Goal: Transaction & Acquisition: Purchase product/service

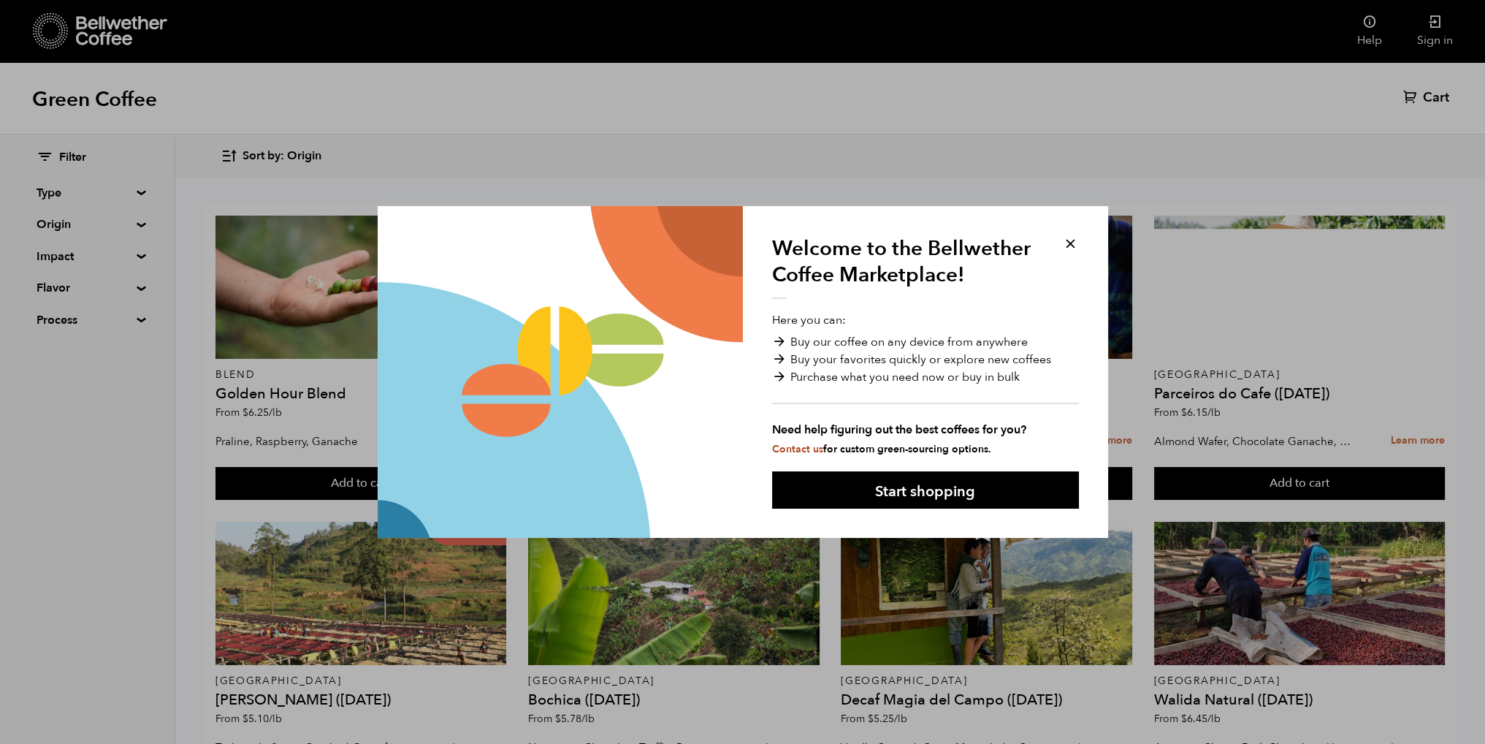
click at [1068, 238] on button at bounding box center [1070, 243] width 17 height 17
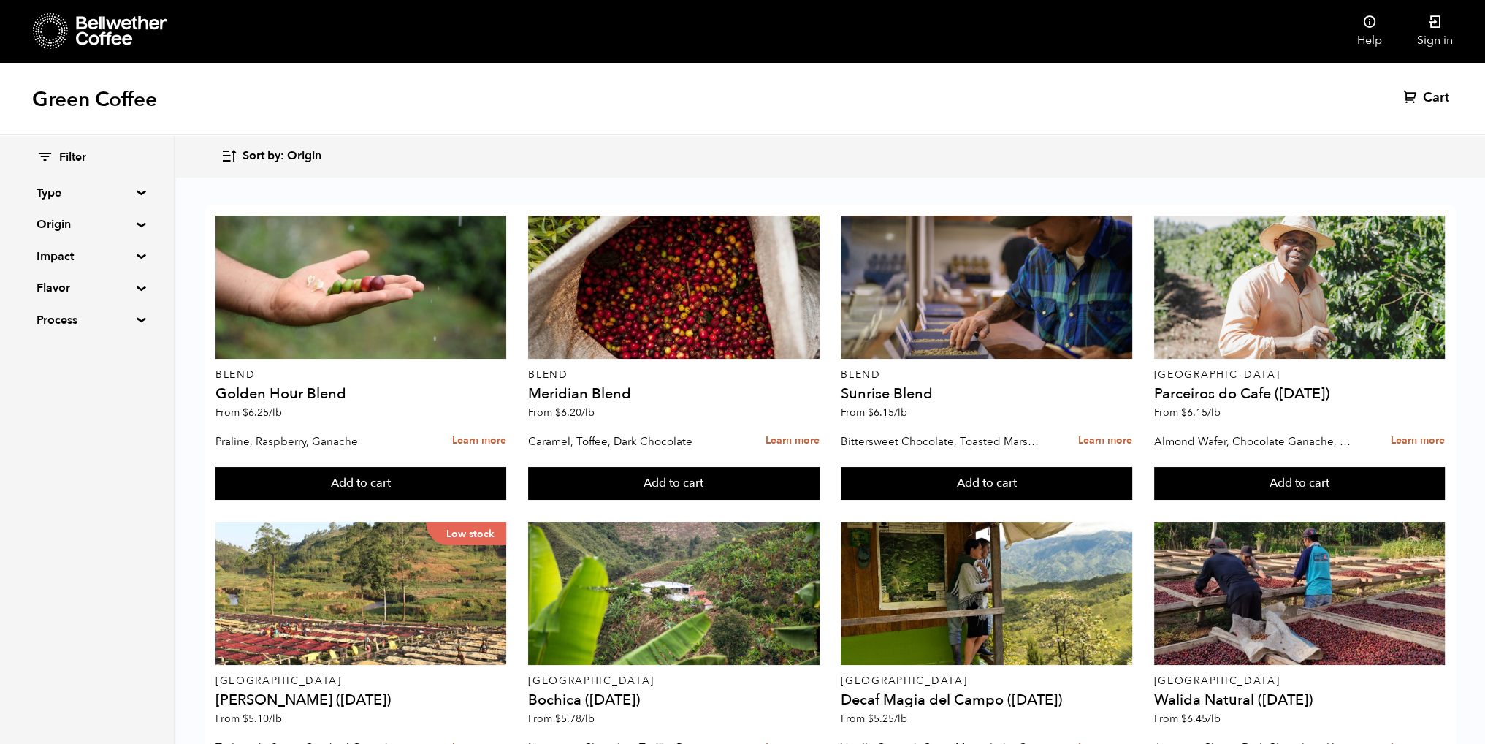
click at [99, 99] on h1 "Green Coffee" at bounding box center [94, 99] width 125 height 26
click at [130, 227] on summary "Origin" at bounding box center [87, 225] width 101 height 18
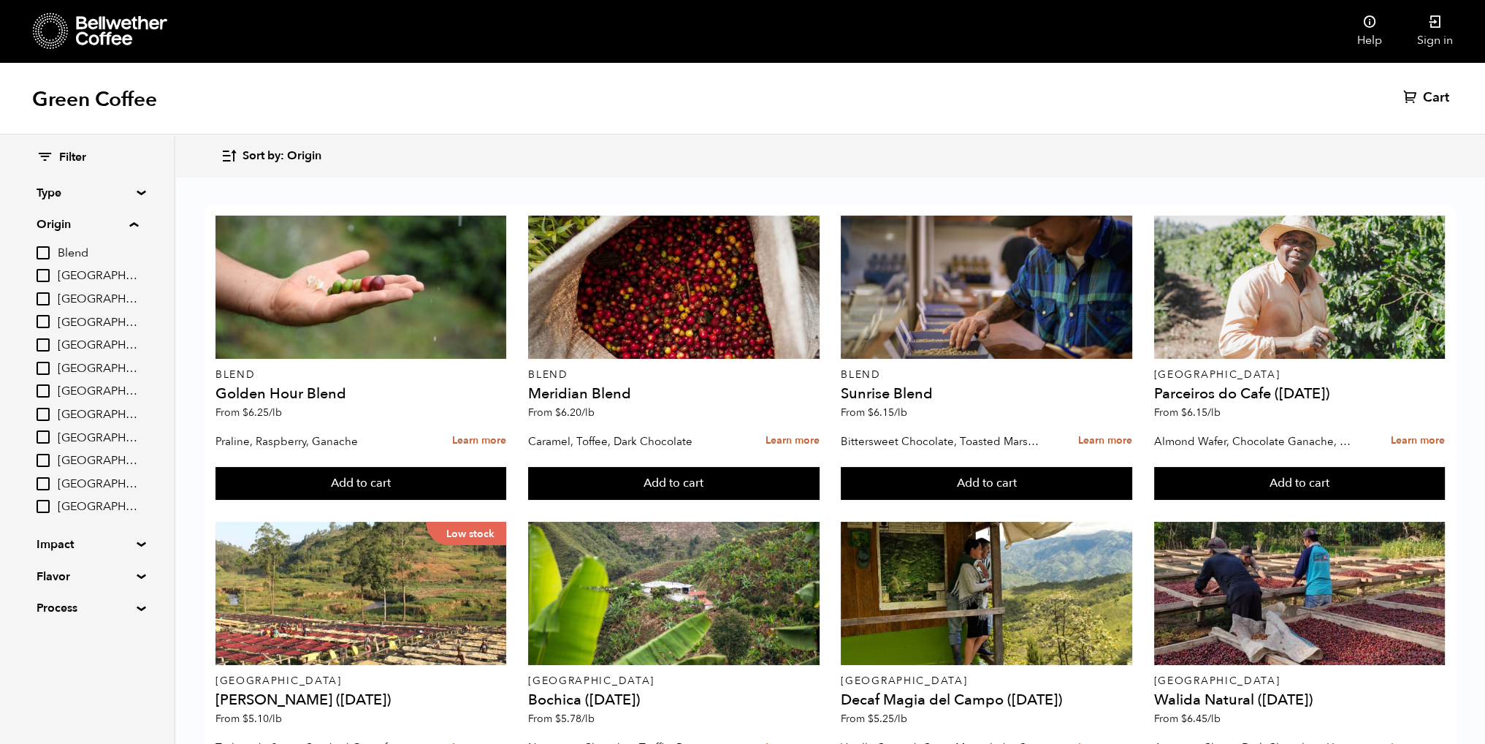
click at [45, 478] on input "[GEOGRAPHIC_DATA]" at bounding box center [43, 483] width 13 height 13
checkbox input "true"
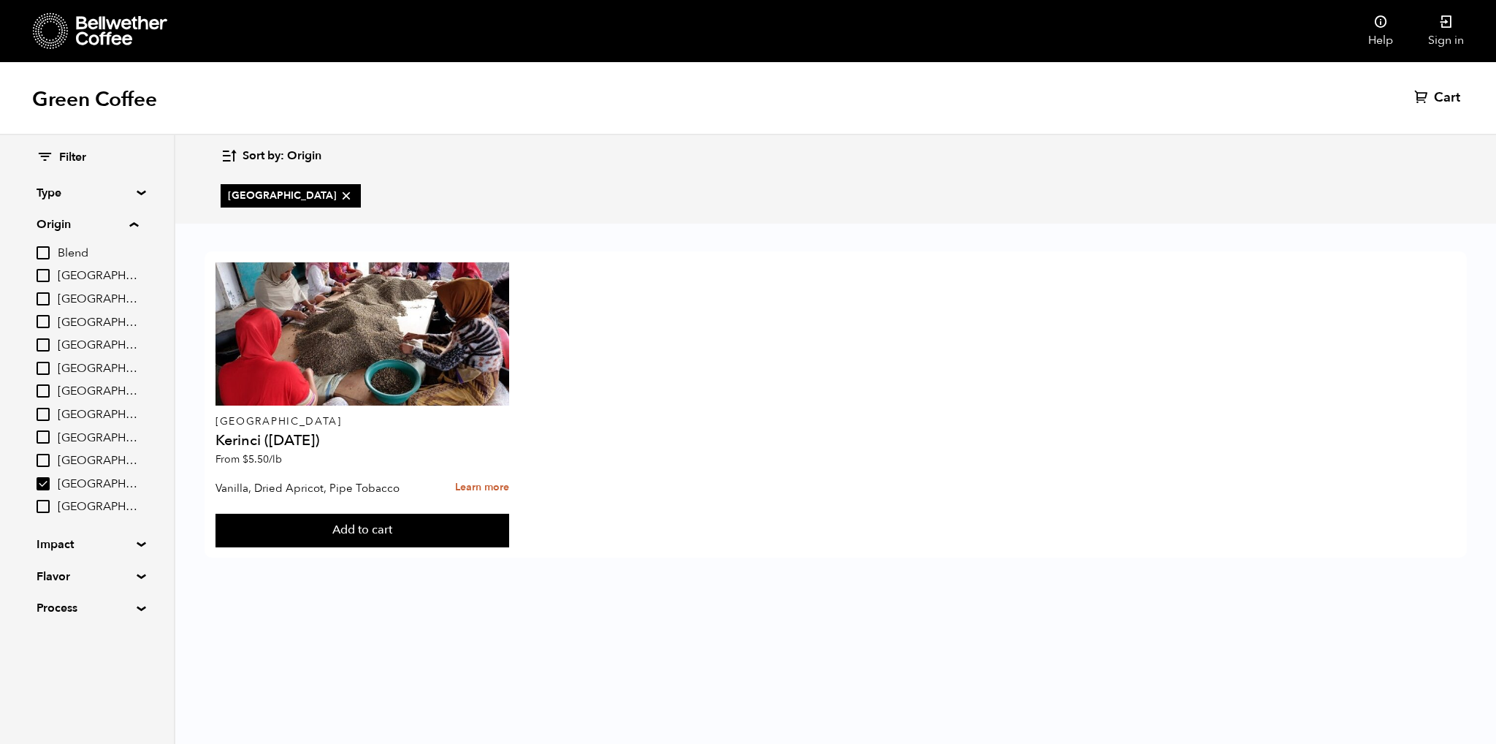
click at [49, 506] on input "[GEOGRAPHIC_DATA]" at bounding box center [43, 506] width 13 height 13
checkbox input "true"
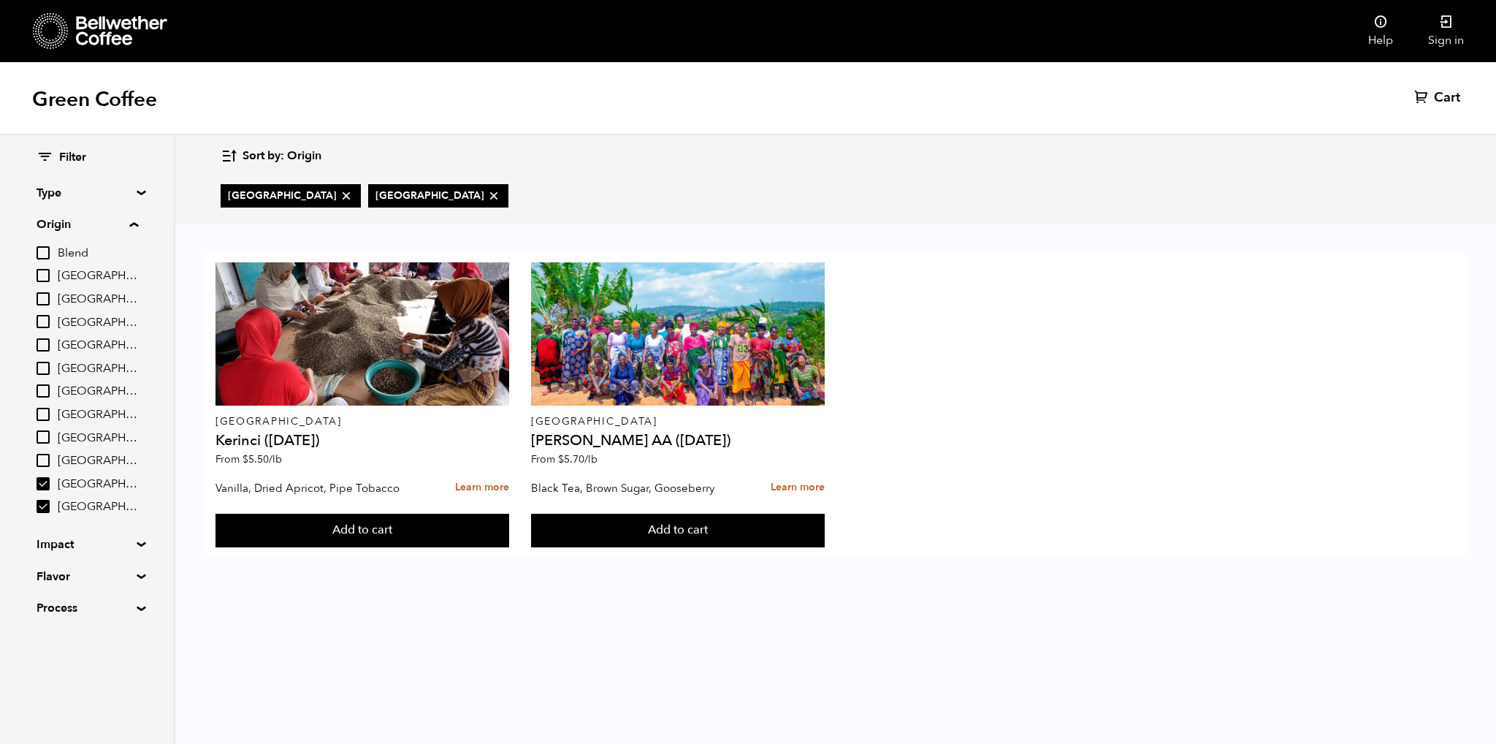
click at [45, 454] on input "[GEOGRAPHIC_DATA]" at bounding box center [43, 460] width 13 height 13
checkbox input "true"
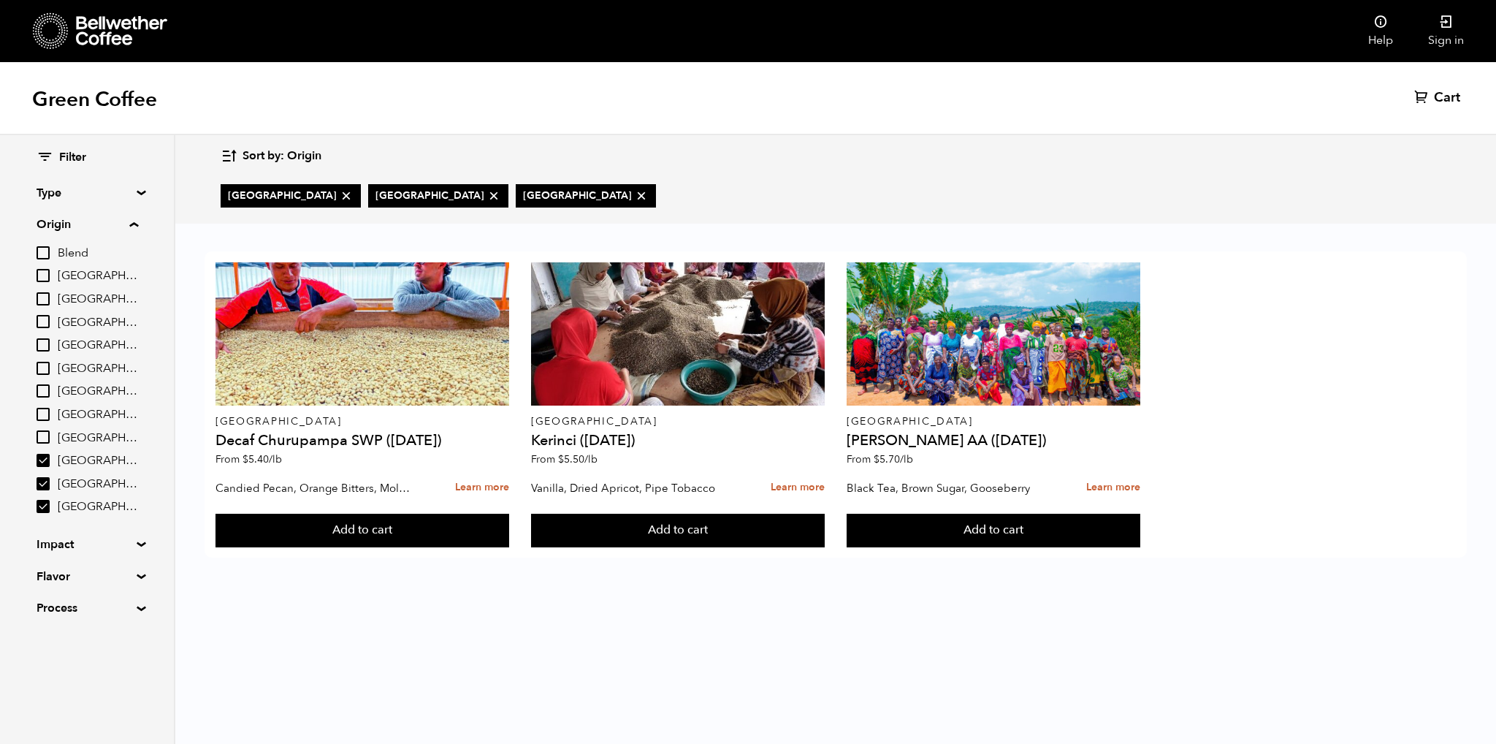
click at [42, 485] on input "[GEOGRAPHIC_DATA]" at bounding box center [43, 483] width 13 height 13
checkbox input "false"
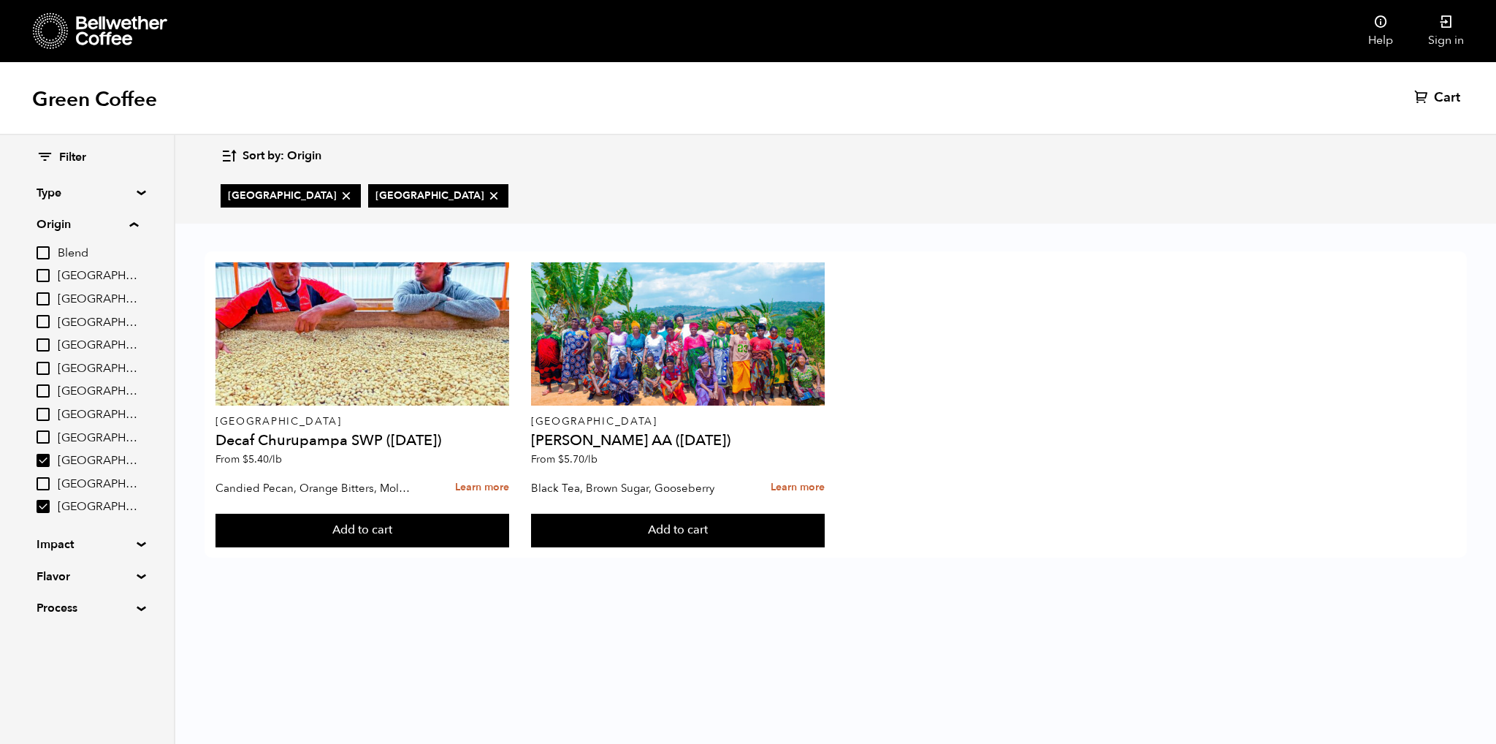
click at [43, 506] on input "[GEOGRAPHIC_DATA]" at bounding box center [43, 506] width 13 height 13
checkbox input "false"
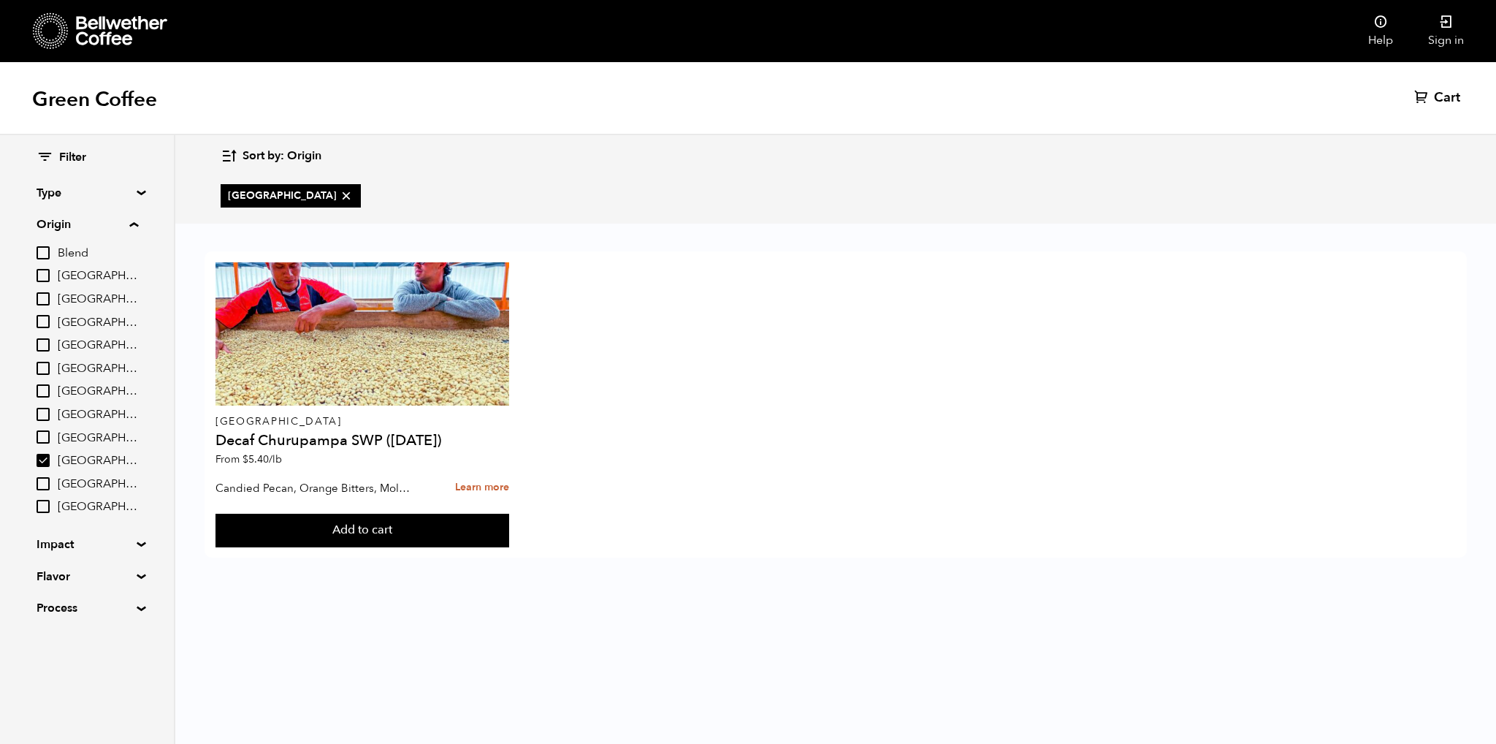
click at [45, 437] on input "[GEOGRAPHIC_DATA]" at bounding box center [43, 436] width 13 height 13
checkbox input "true"
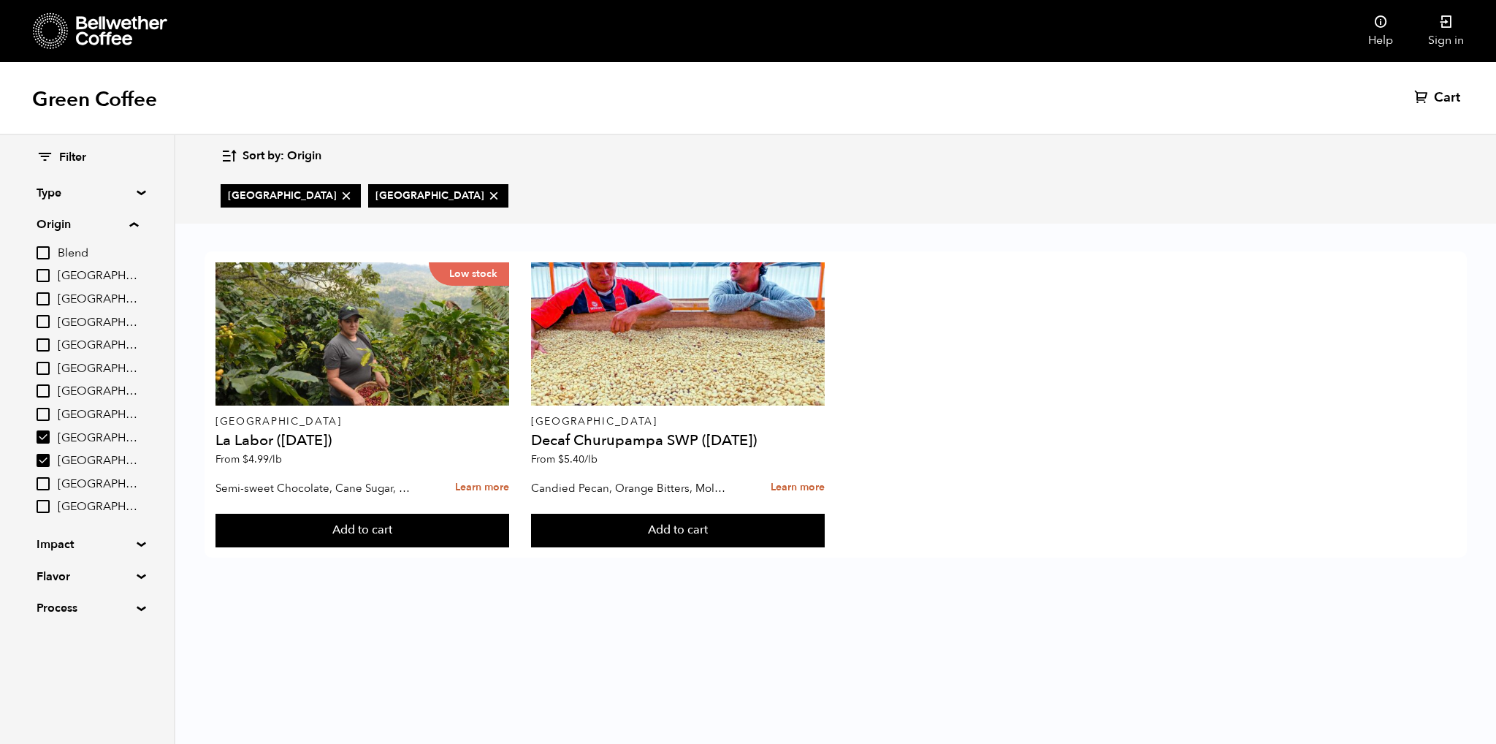
click at [45, 462] on input "[GEOGRAPHIC_DATA]" at bounding box center [43, 460] width 13 height 13
checkbox input "false"
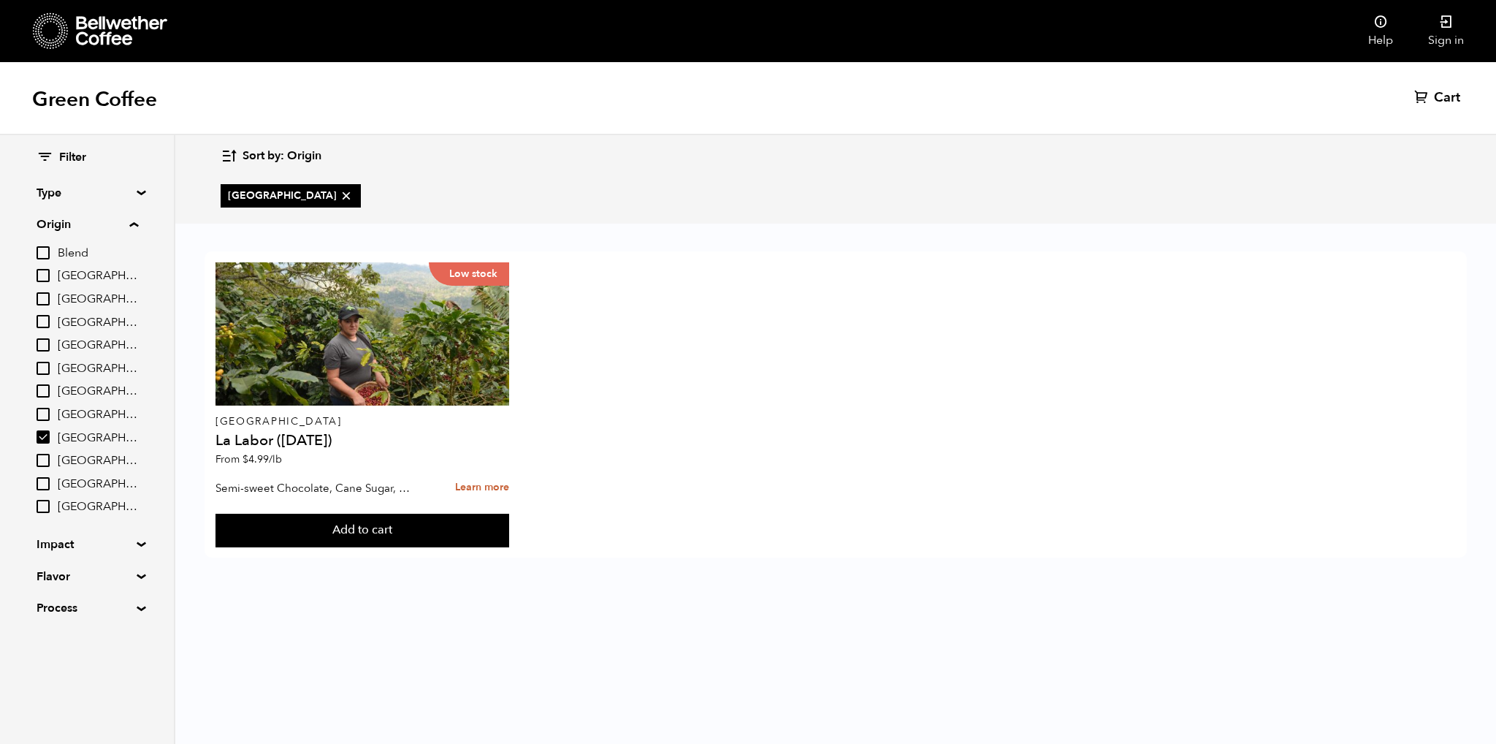
click at [42, 395] on input "[GEOGRAPHIC_DATA]" at bounding box center [43, 390] width 13 height 13
checkbox input "true"
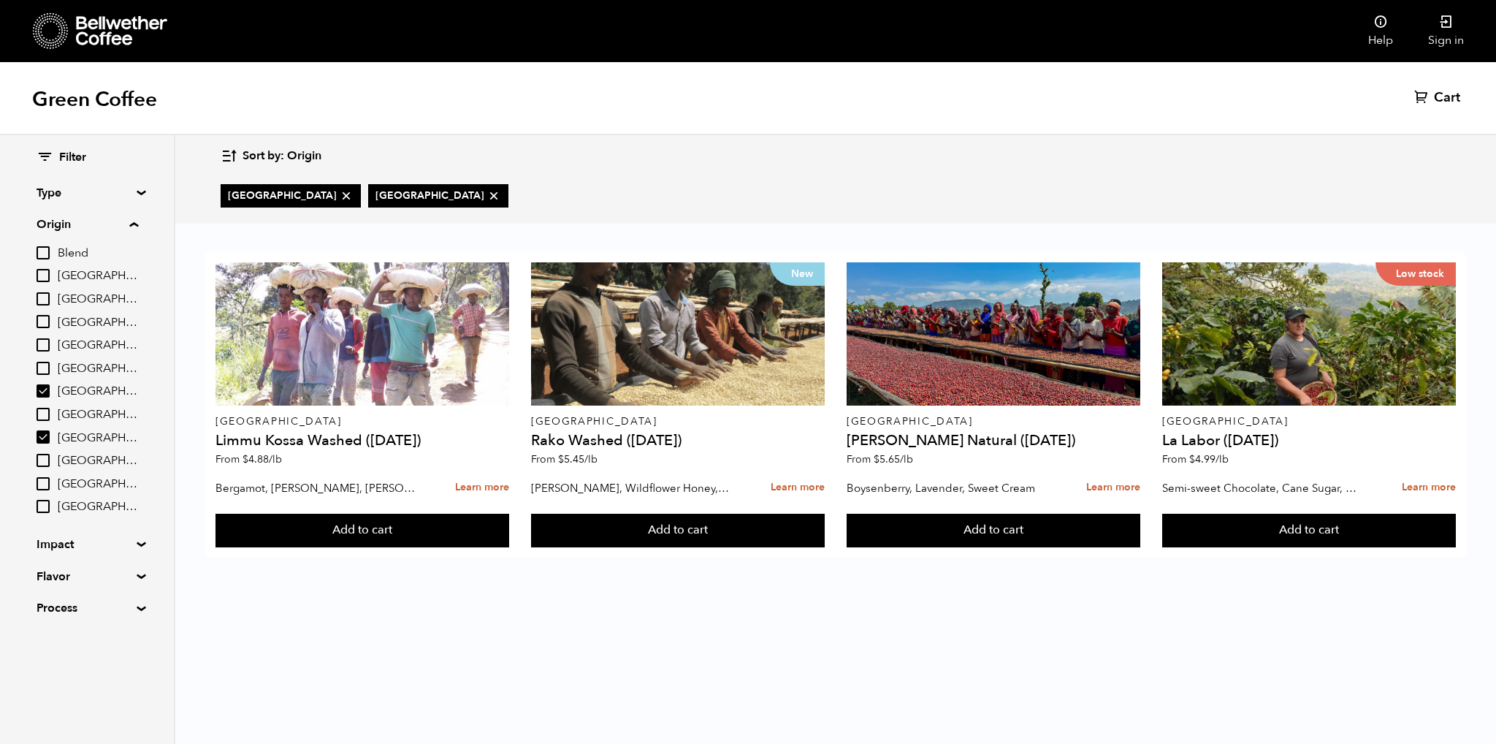
click at [41, 439] on input "[GEOGRAPHIC_DATA]" at bounding box center [43, 436] width 13 height 13
checkbox input "false"
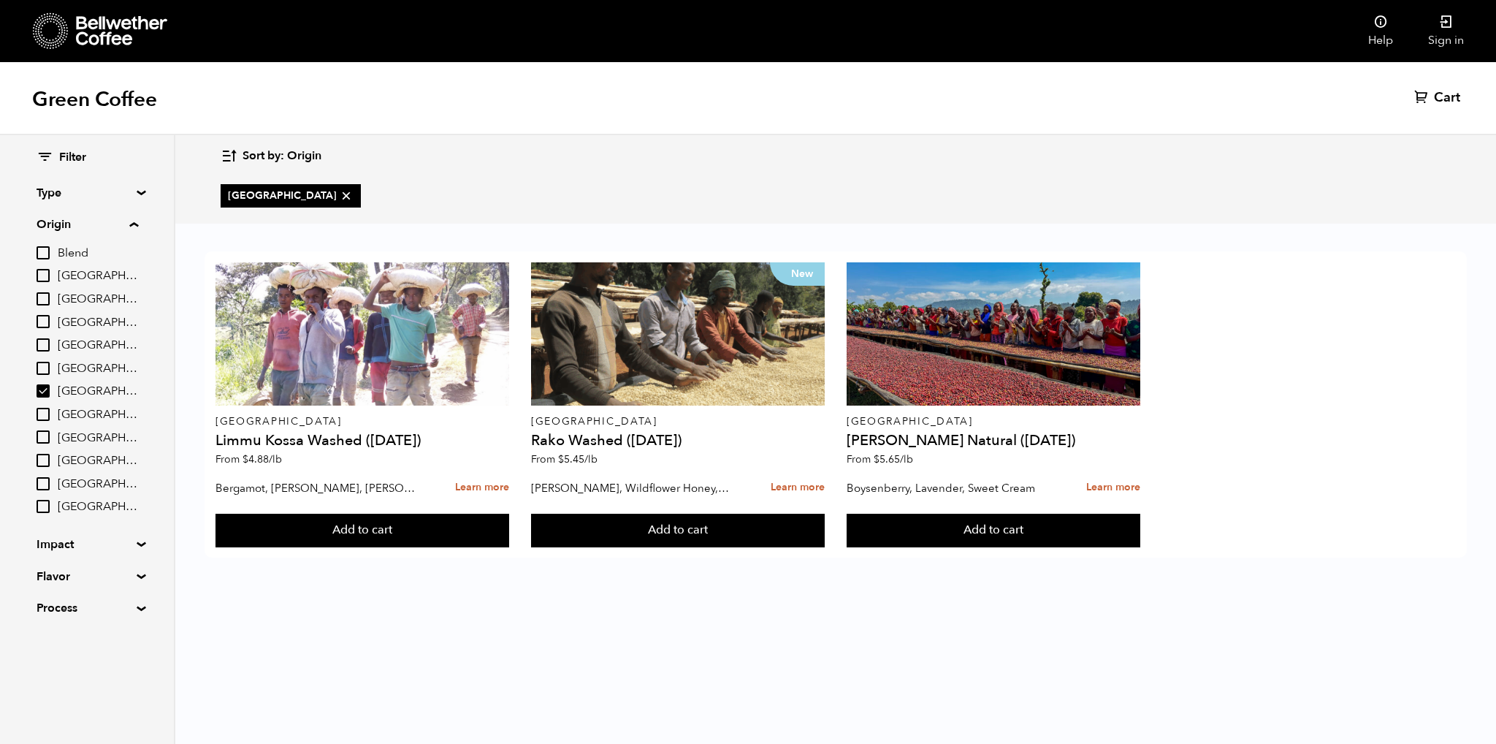
drag, startPoint x: 47, startPoint y: 351, endPoint x: 44, endPoint y: 332, distance: 19.2
click at [47, 351] on input "[GEOGRAPHIC_DATA]" at bounding box center [43, 344] width 13 height 13
checkbox input "true"
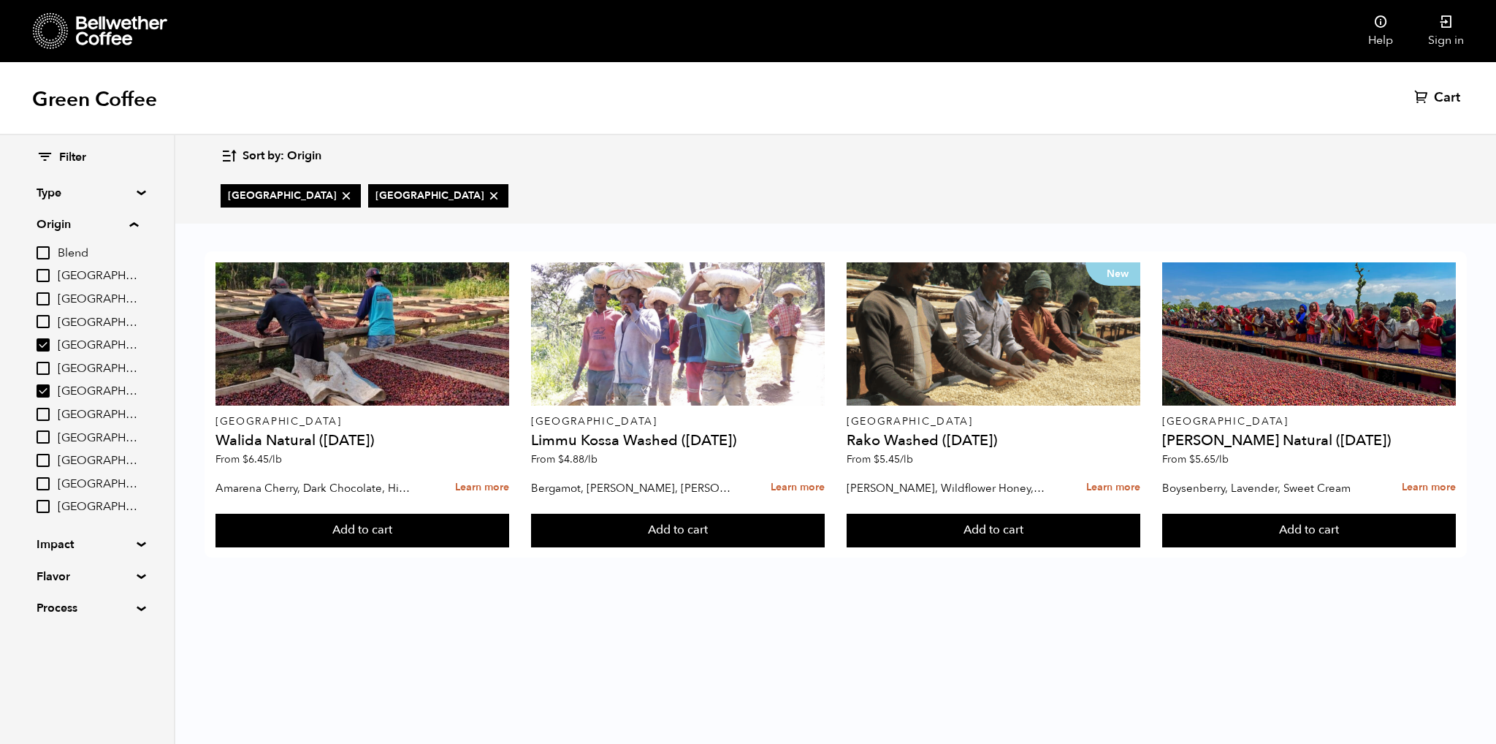
click at [44, 325] on input "[GEOGRAPHIC_DATA]" at bounding box center [43, 321] width 13 height 13
checkbox input "true"
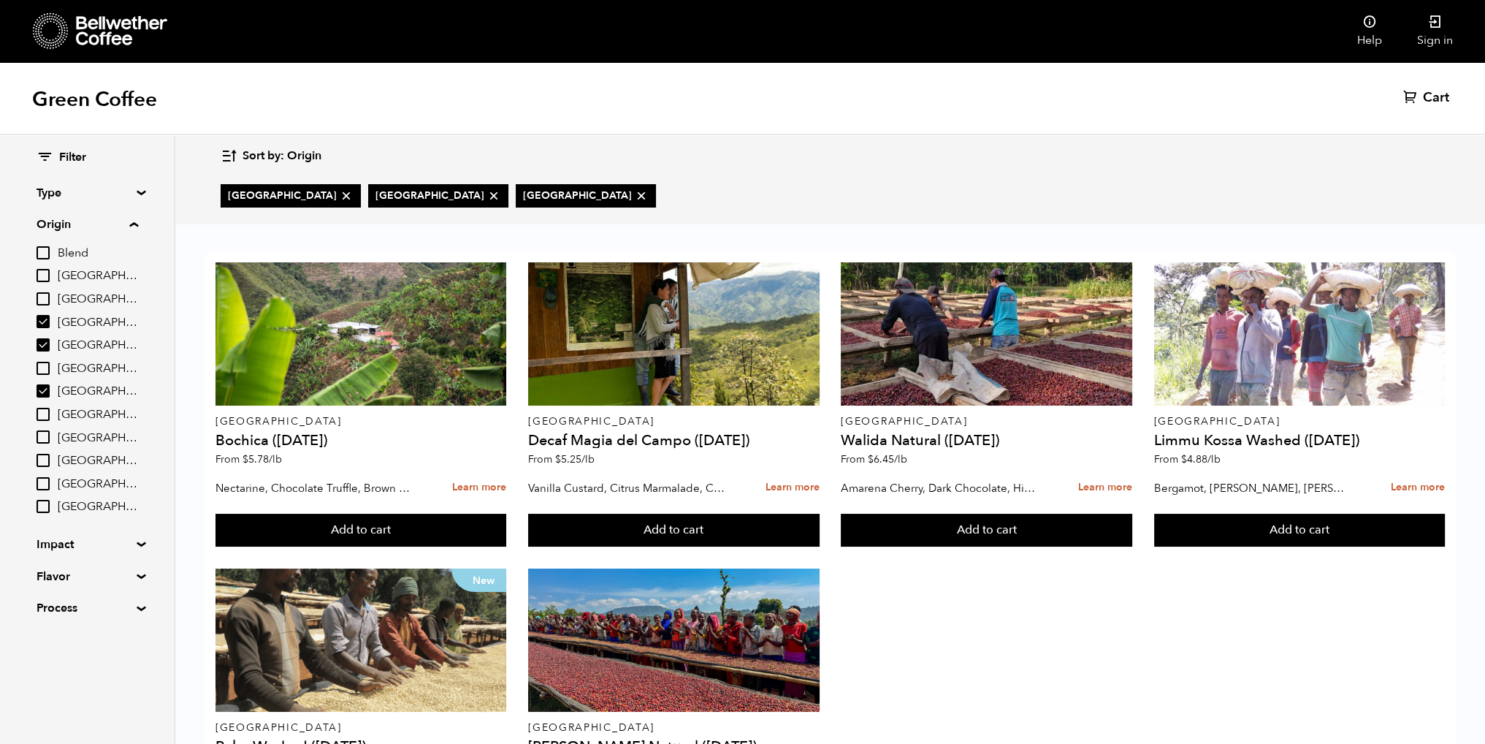
click at [41, 340] on input "[GEOGRAPHIC_DATA]" at bounding box center [43, 344] width 13 height 13
checkbox input "false"
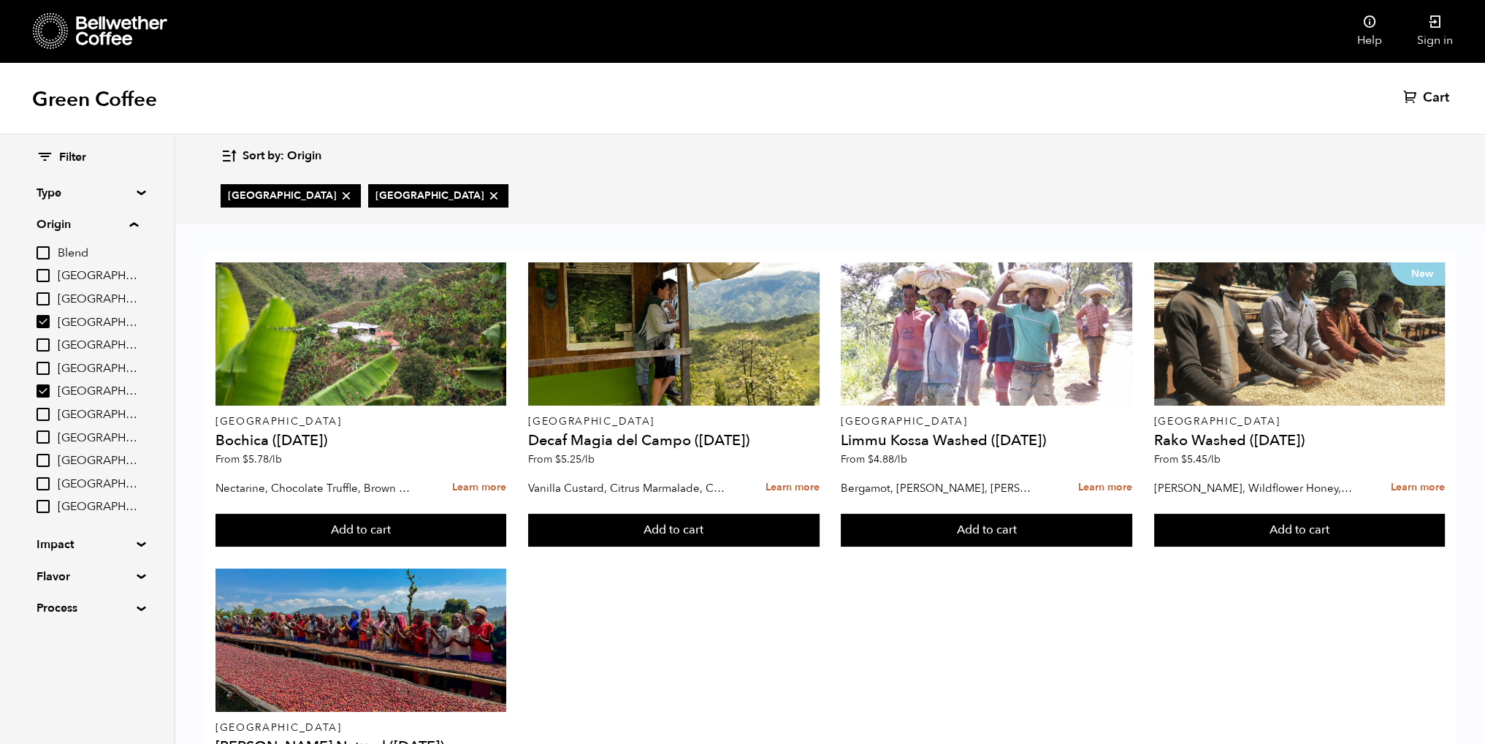
click at [37, 395] on input "[GEOGRAPHIC_DATA]" at bounding box center [43, 390] width 13 height 13
checkbox input "false"
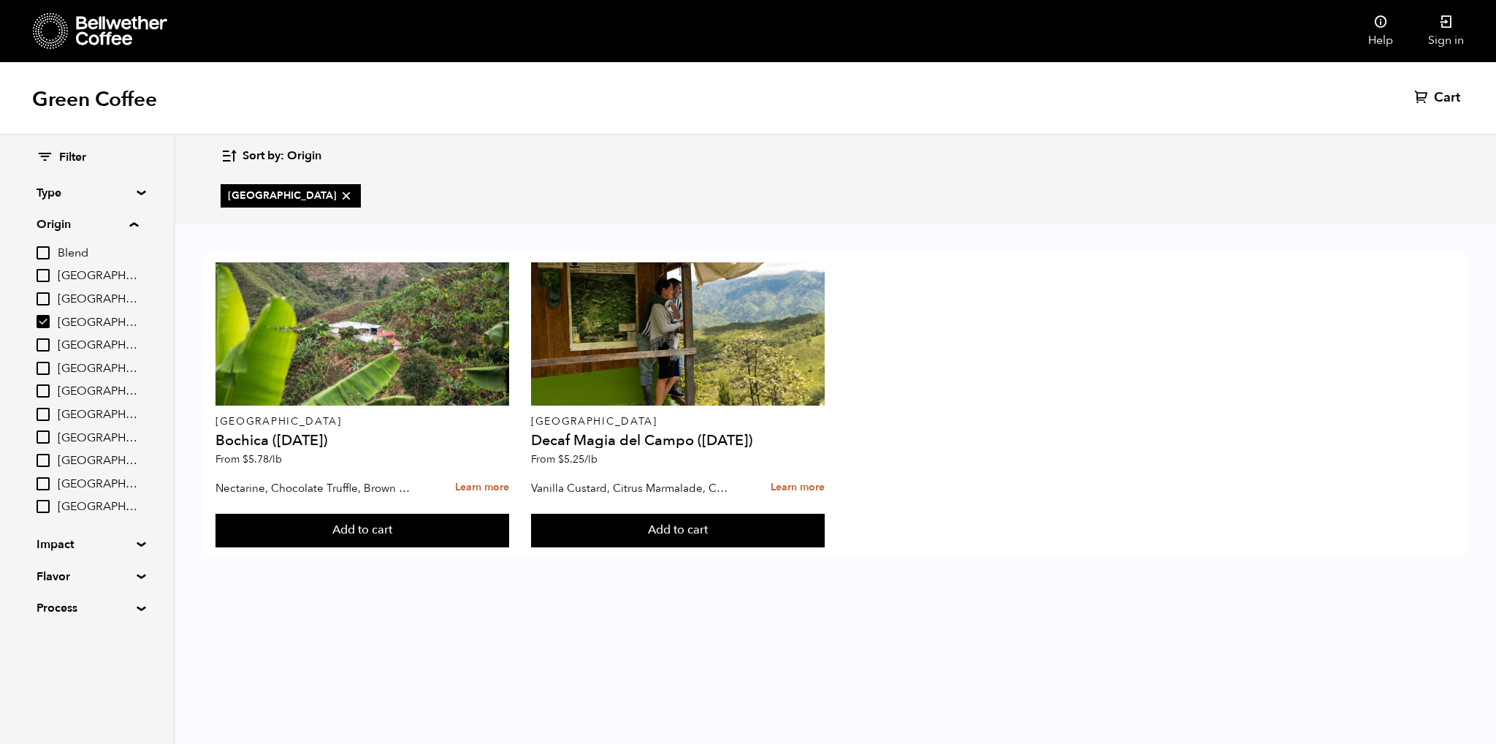
click at [105, 545] on summary "Impact" at bounding box center [87, 545] width 101 height 18
click at [111, 541] on summary "Impact" at bounding box center [88, 545] width 102 height 18
click at [137, 574] on summary "Flavor" at bounding box center [87, 577] width 101 height 18
click at [138, 574] on summary "Flavor" at bounding box center [88, 577] width 102 height 18
click at [137, 579] on summary "Flavor" at bounding box center [87, 577] width 101 height 18
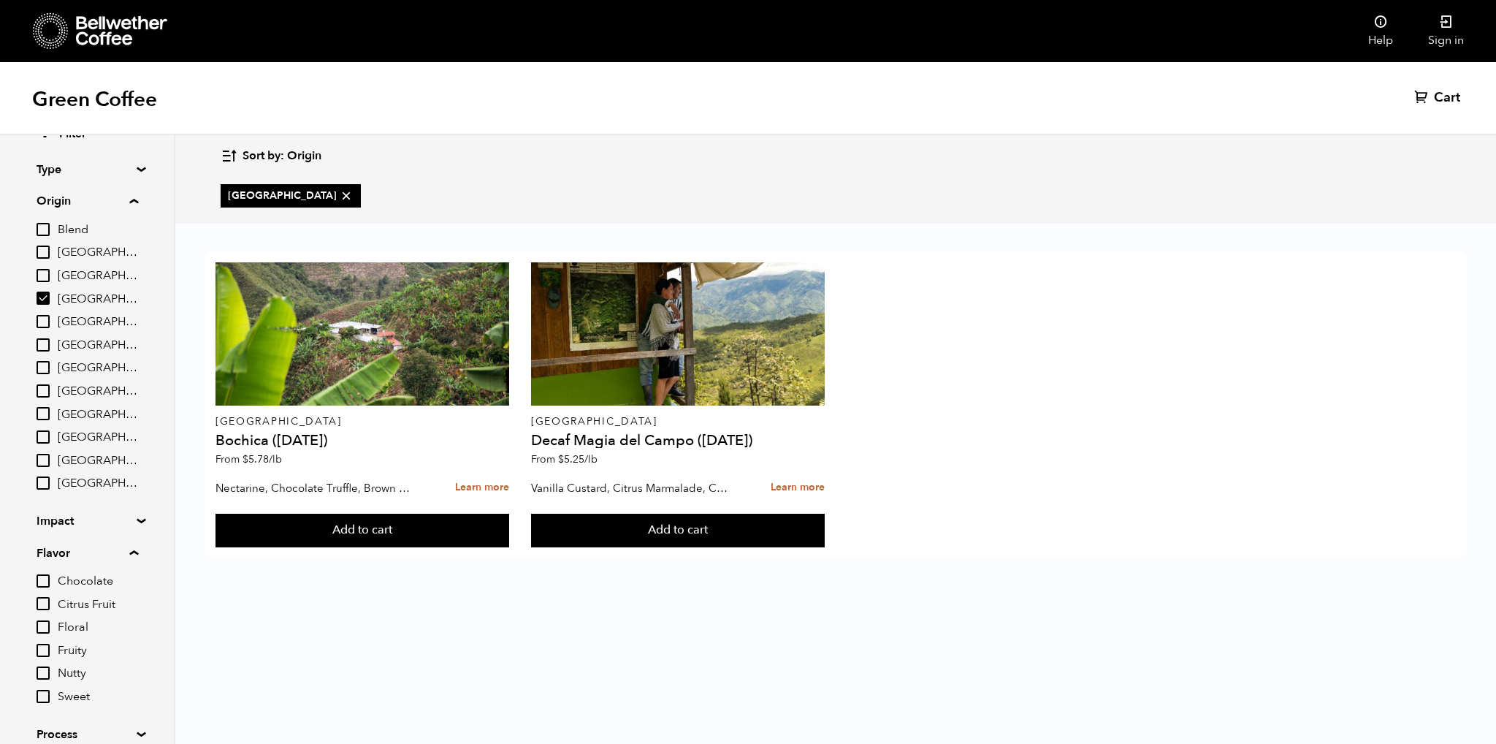
scroll to position [88, 0]
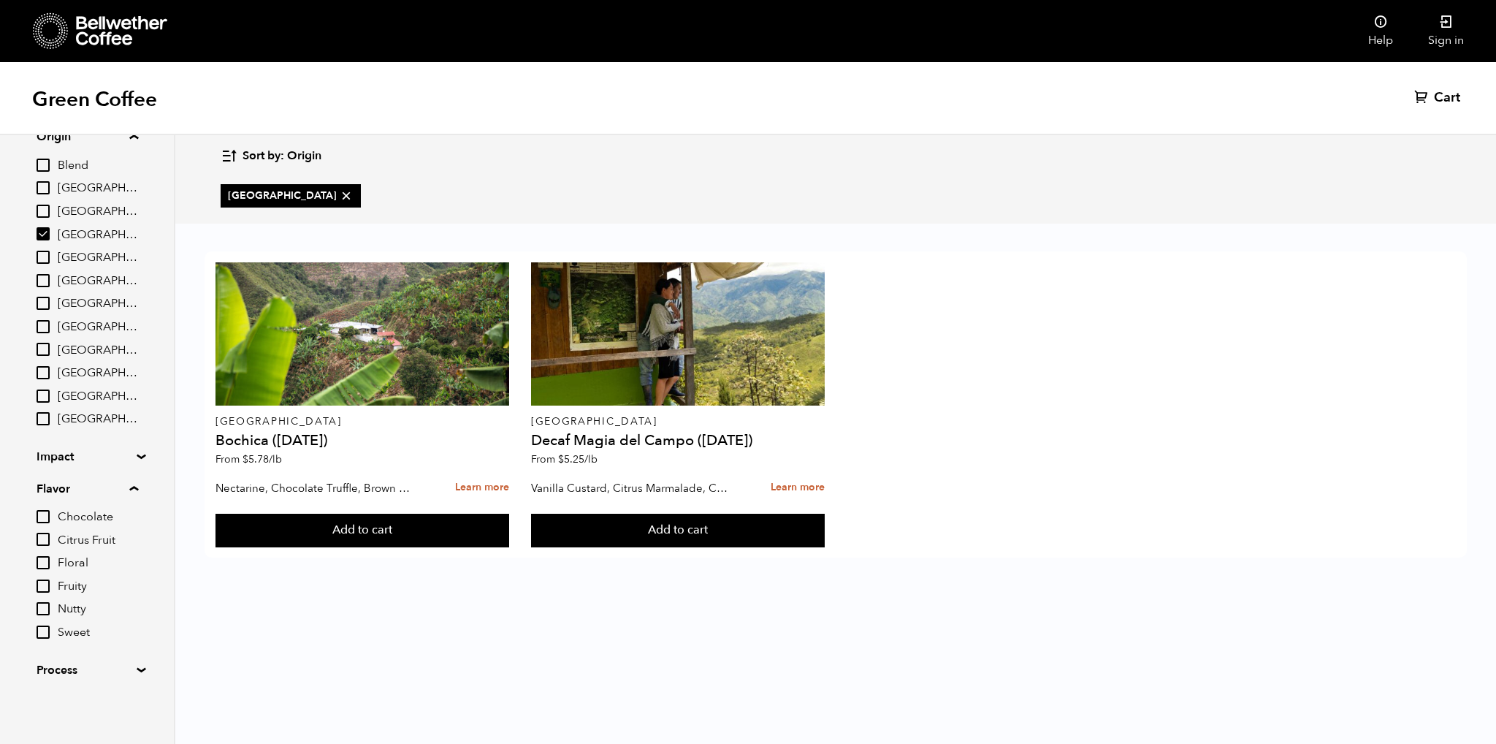
click at [75, 632] on span "Sweet" at bounding box center [98, 633] width 80 height 16
click at [0, 0] on input "Sweet" at bounding box center [0, 0] width 0 height 0
click at [49, 635] on input "Sweet" at bounding box center [43, 631] width 13 height 13
checkbox input "false"
click at [263, 597] on body "Bellwether Store Store" at bounding box center [748, 372] width 1496 height 744
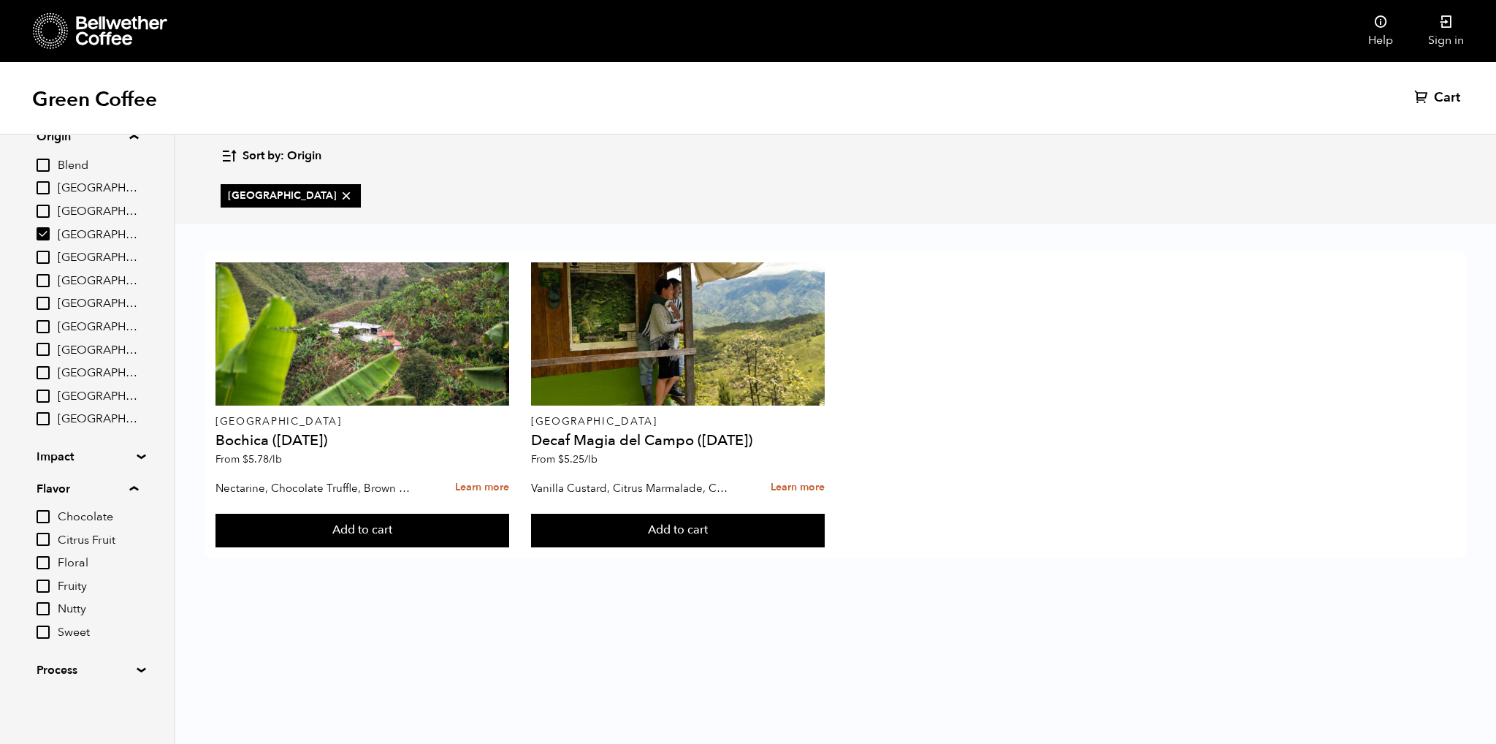
click at [88, 666] on summary "Process" at bounding box center [87, 670] width 101 height 18
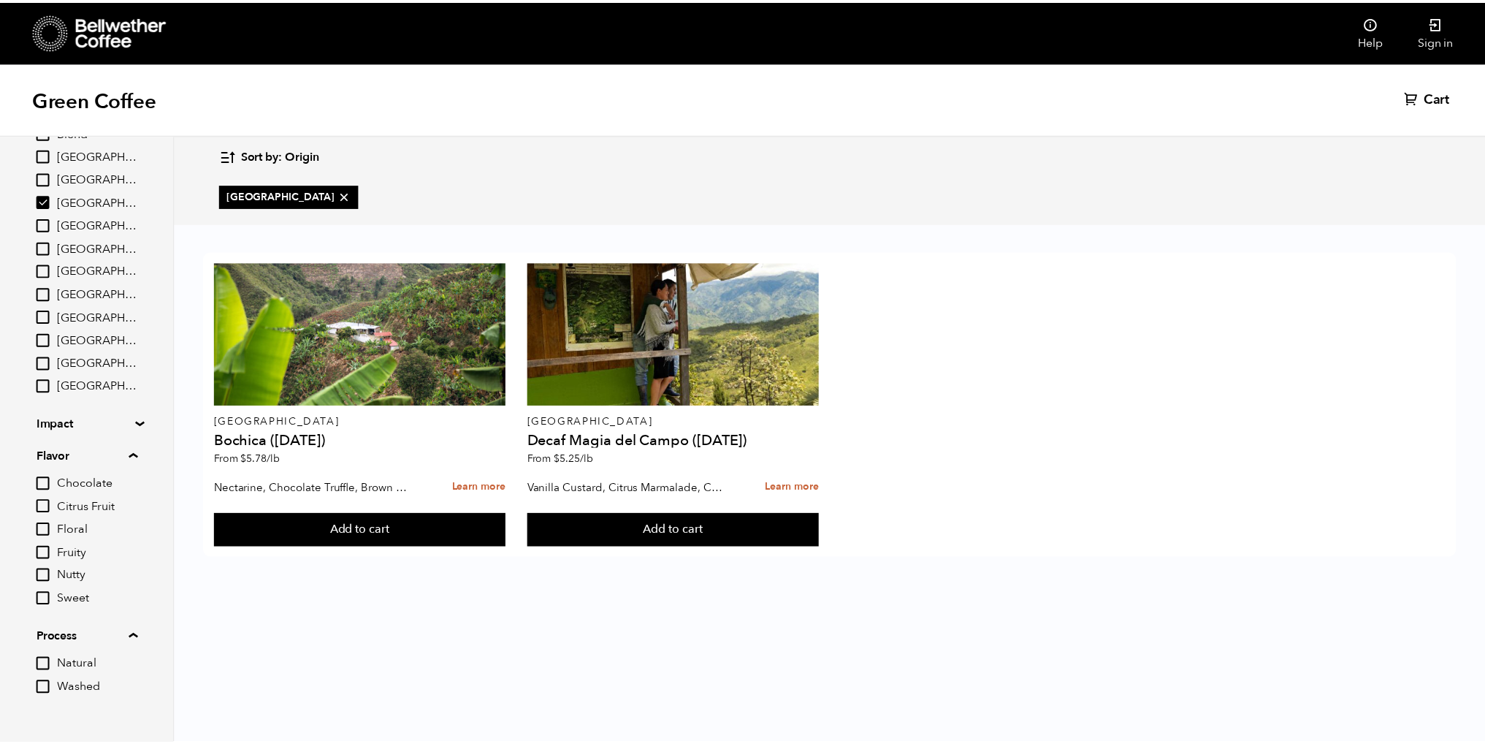
scroll to position [145, 0]
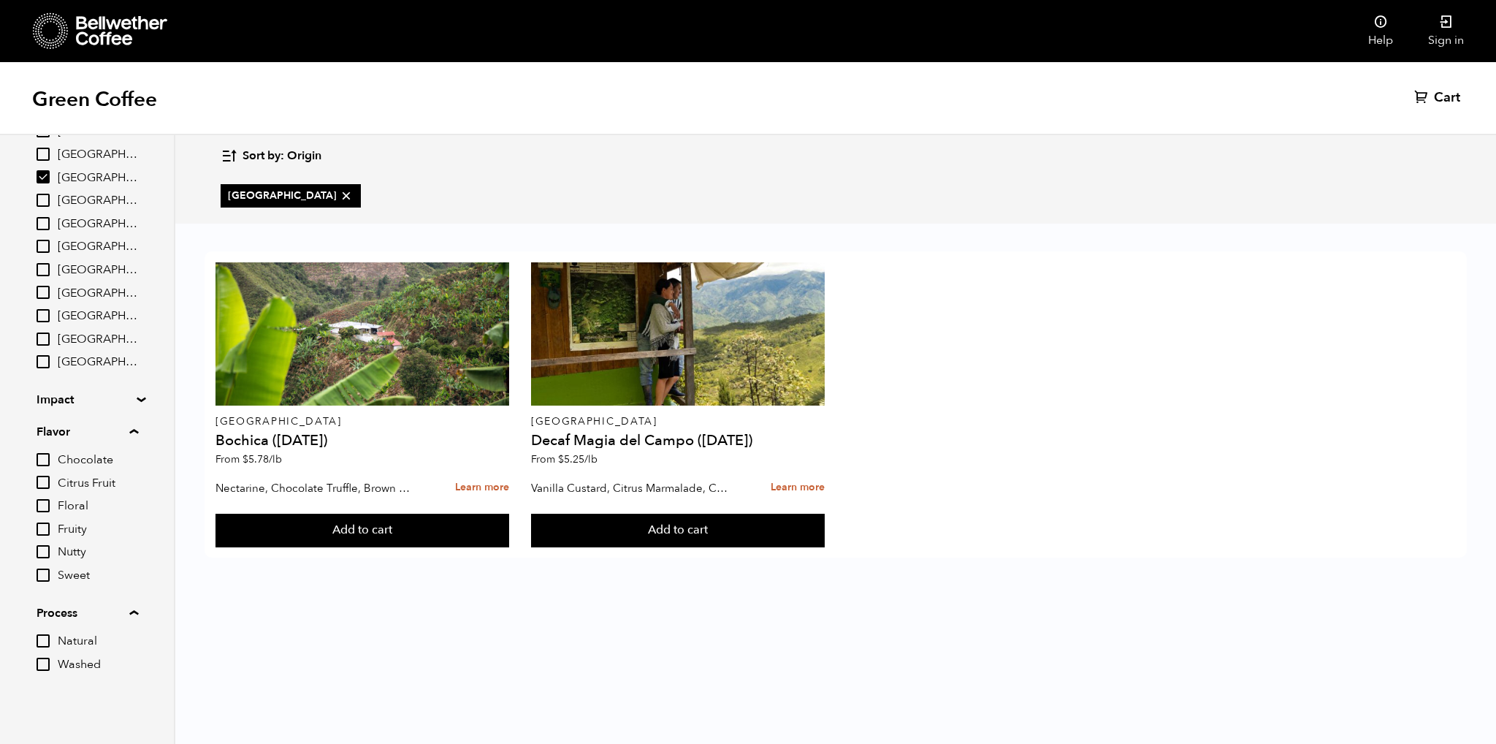
click at [58, 671] on label "Washed" at bounding box center [88, 664] width 102 height 18
click at [0, 0] on input "Washed" at bounding box center [0, 0] width 0 height 0
checkbox input "true"
click at [44, 174] on input "[GEOGRAPHIC_DATA]" at bounding box center [43, 176] width 13 height 13
checkbox input "false"
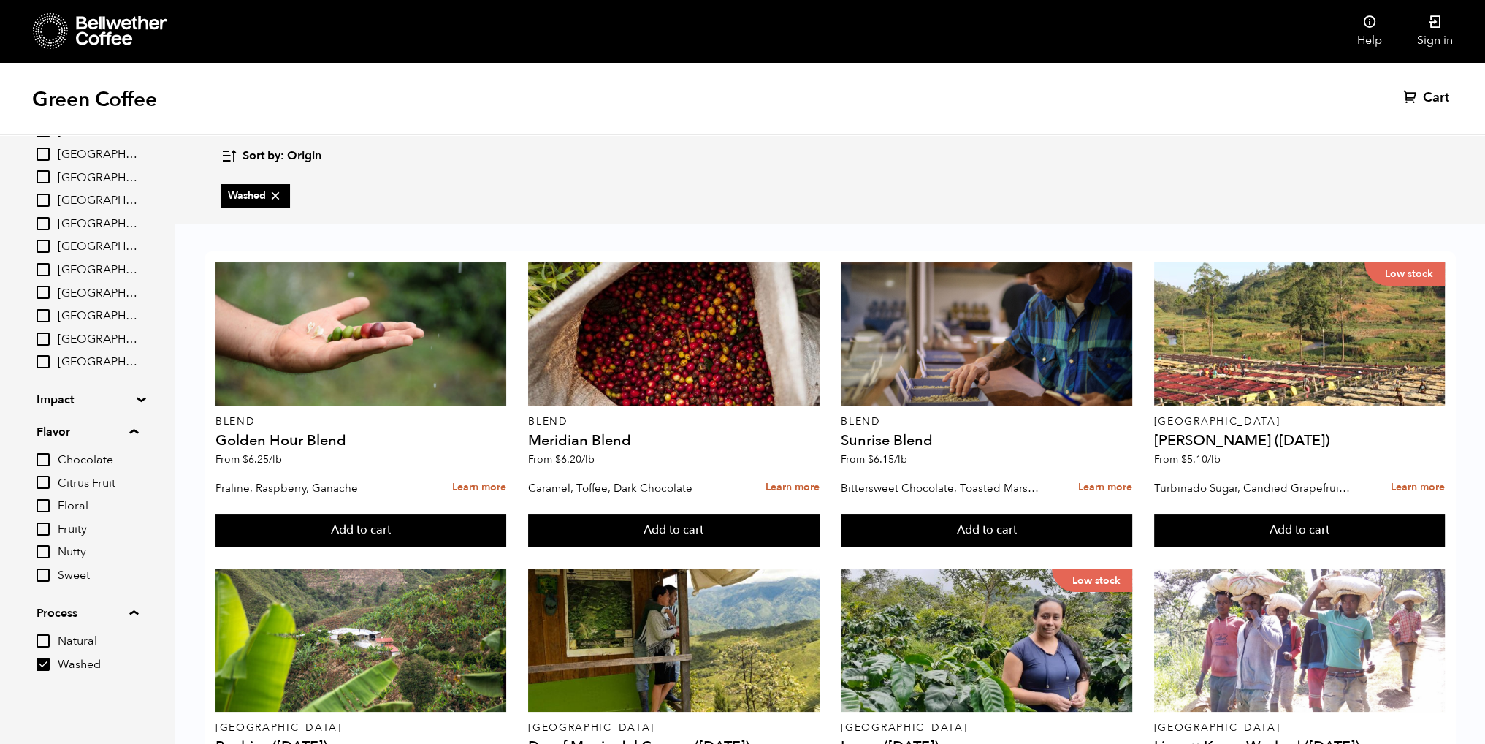
click at [37, 636] on input "Natural" at bounding box center [43, 640] width 13 height 13
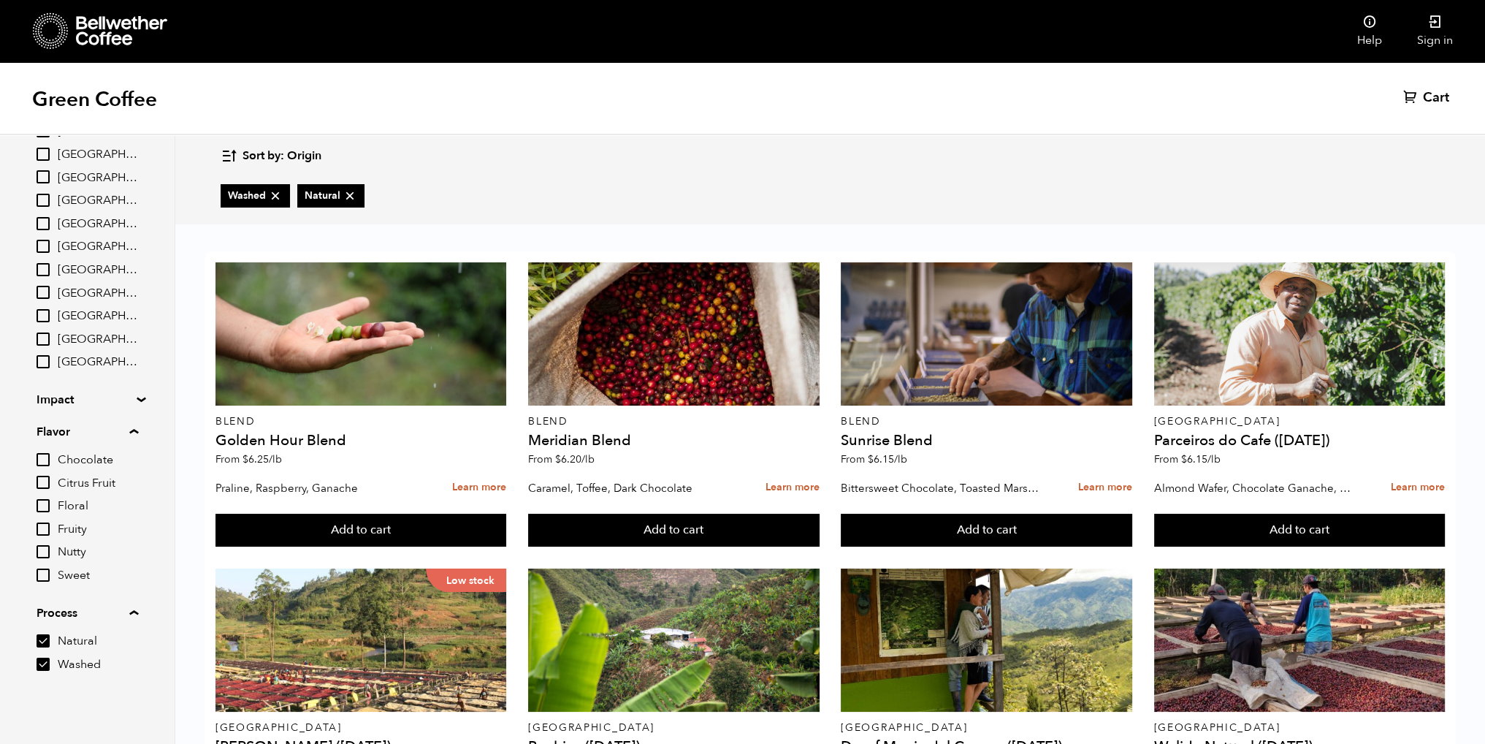
click at [45, 641] on input "Natural" at bounding box center [43, 640] width 13 height 13
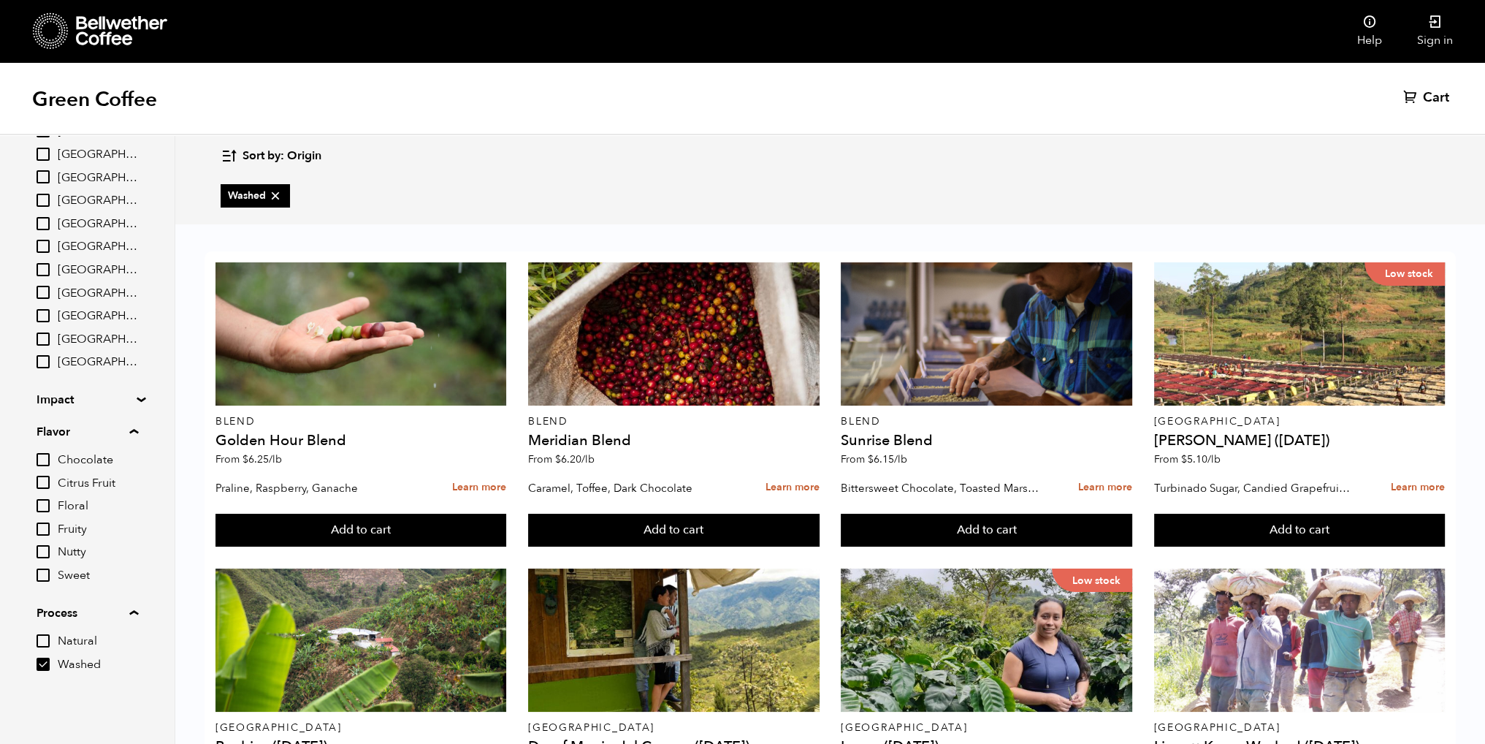
click at [46, 640] on input "Natural" at bounding box center [43, 640] width 13 height 13
checkbox input "true"
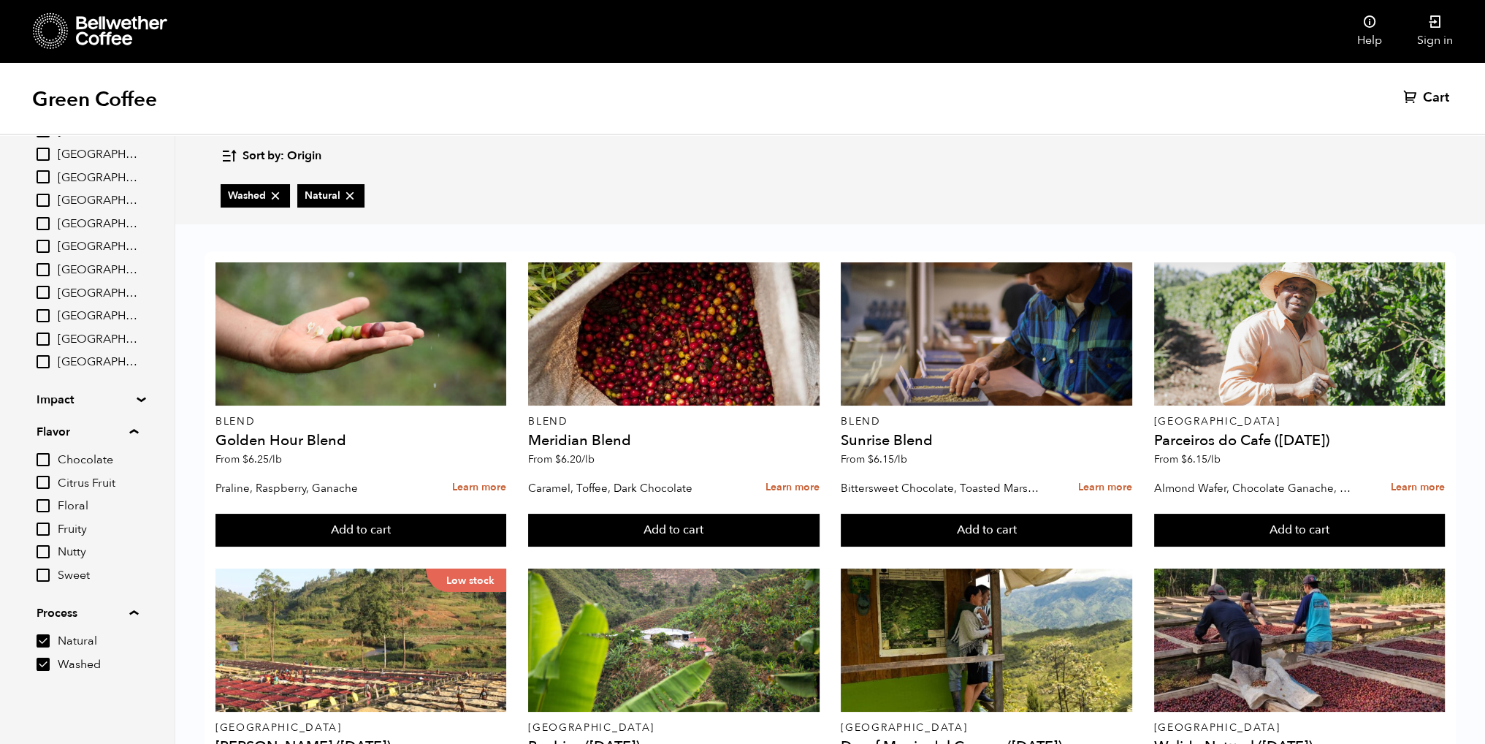
click at [43, 664] on input "Washed" at bounding box center [43, 664] width 13 height 13
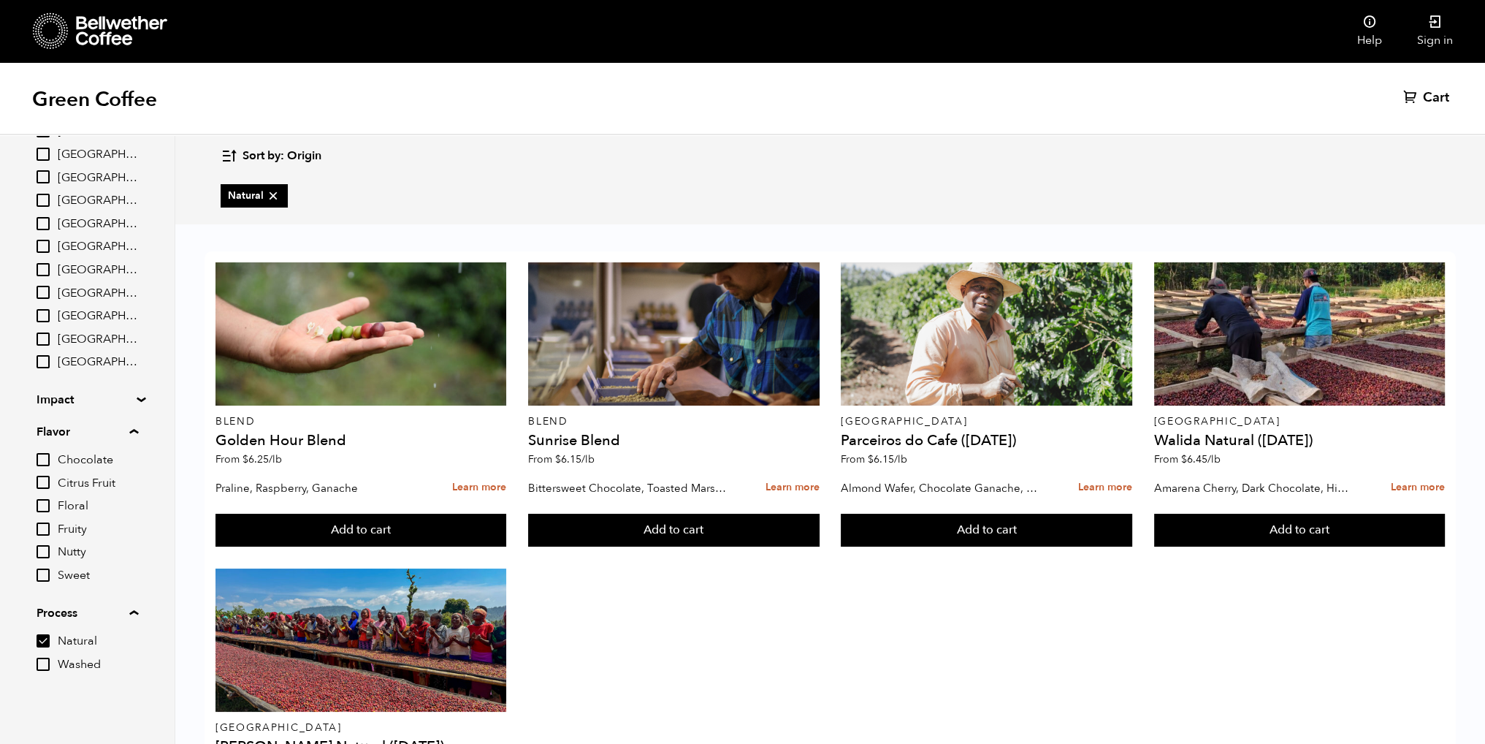
click at [43, 664] on input "Washed" at bounding box center [43, 664] width 13 height 13
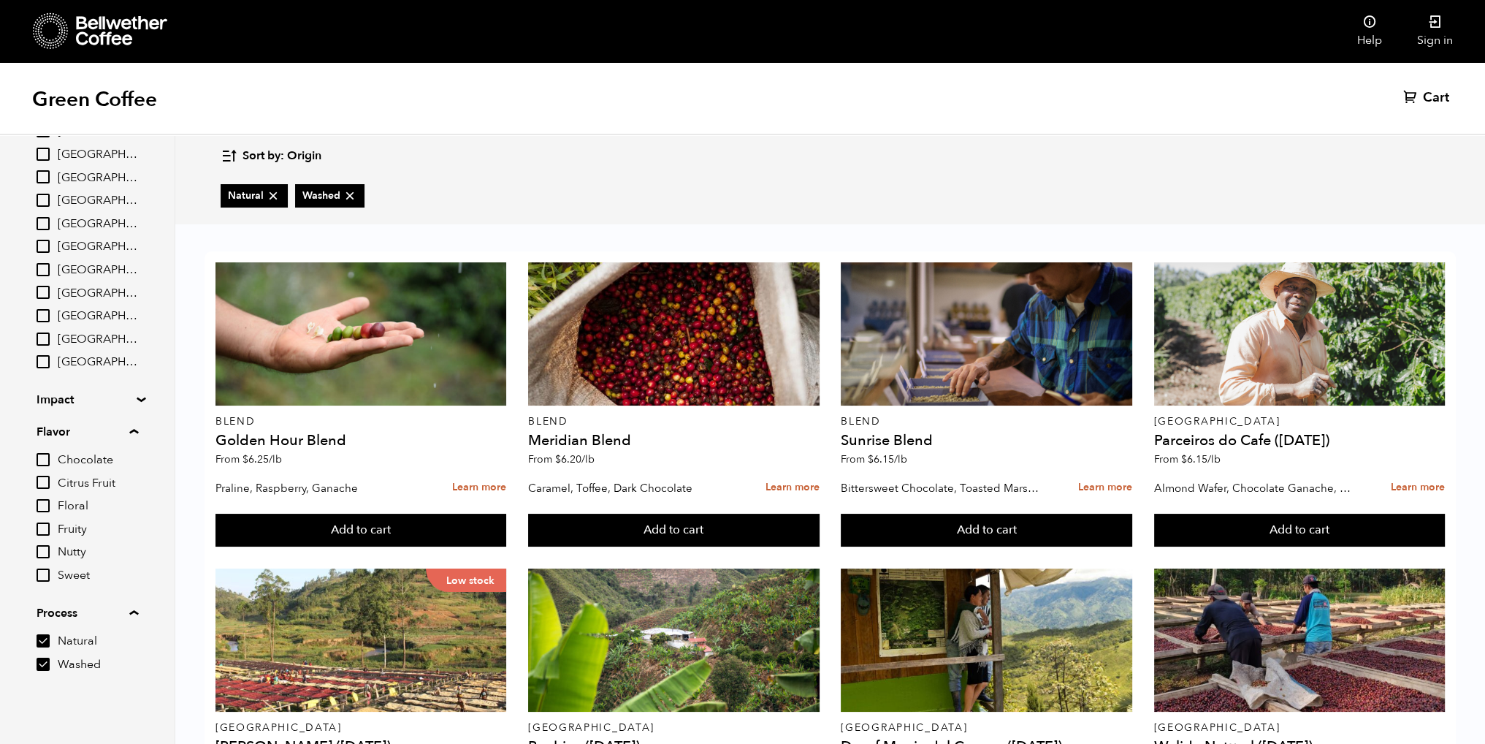
click at [44, 664] on input "Washed" at bounding box center [43, 664] width 13 height 13
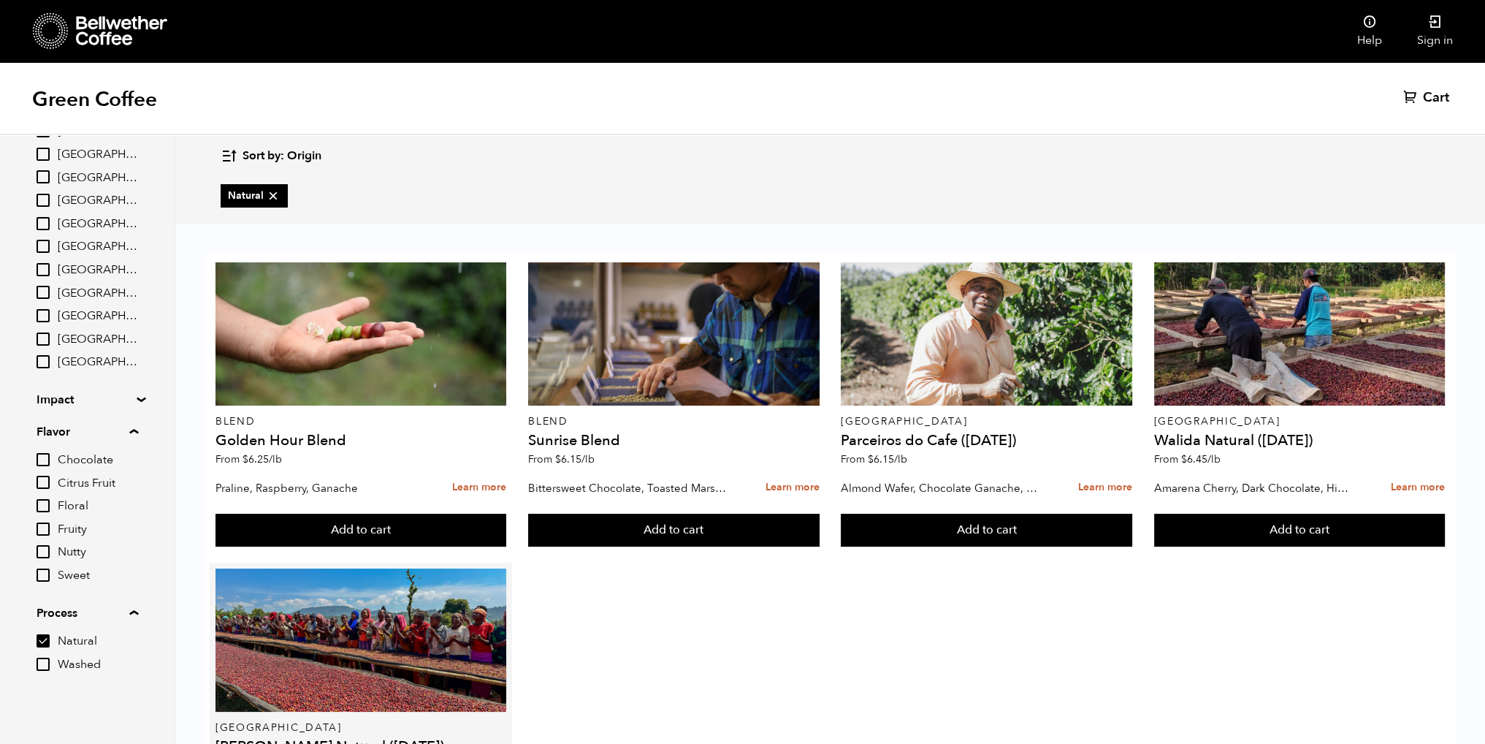
scroll to position [0, 0]
click at [47, 666] on input "Washed" at bounding box center [43, 664] width 13 height 13
checkbox input "true"
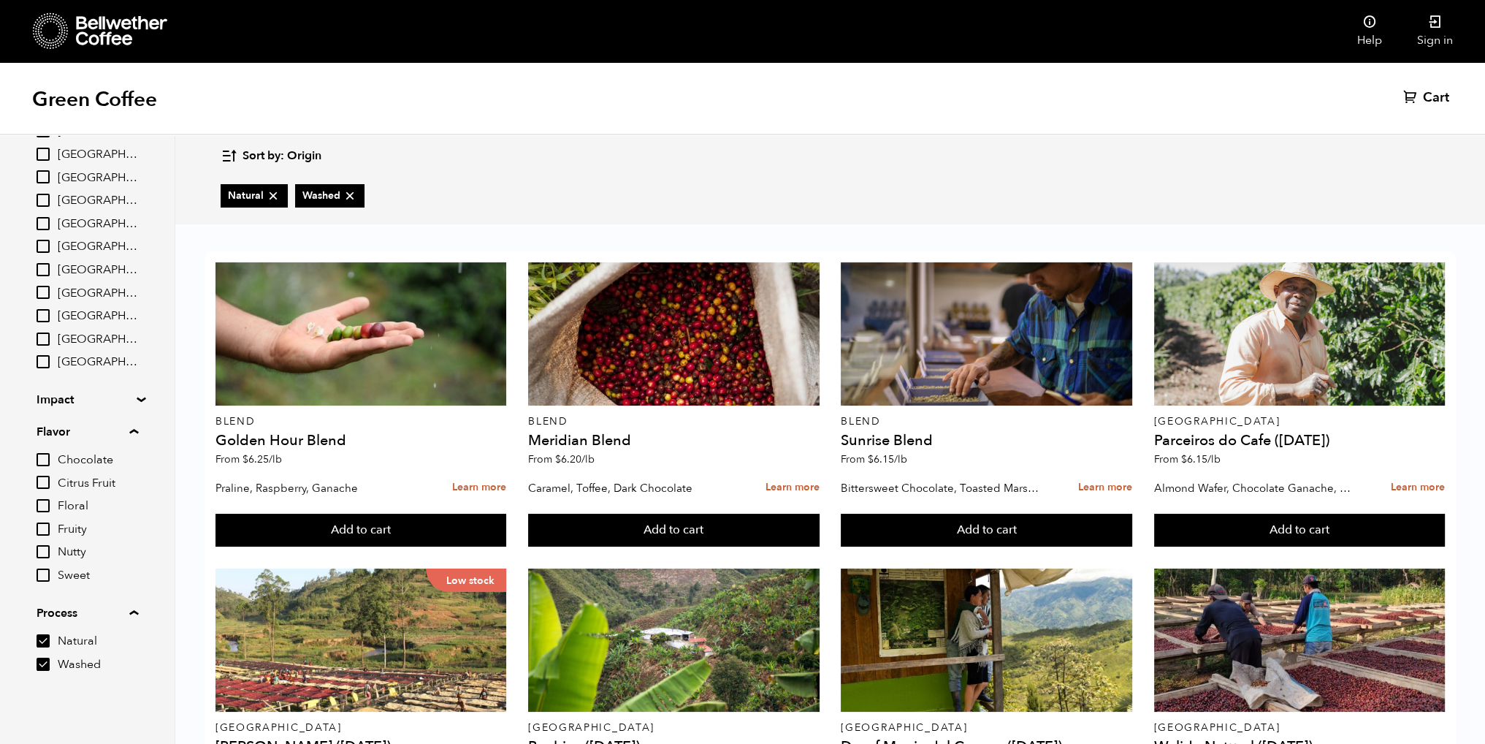
click at [39, 639] on input "Natural" at bounding box center [43, 640] width 13 height 13
checkbox input "false"
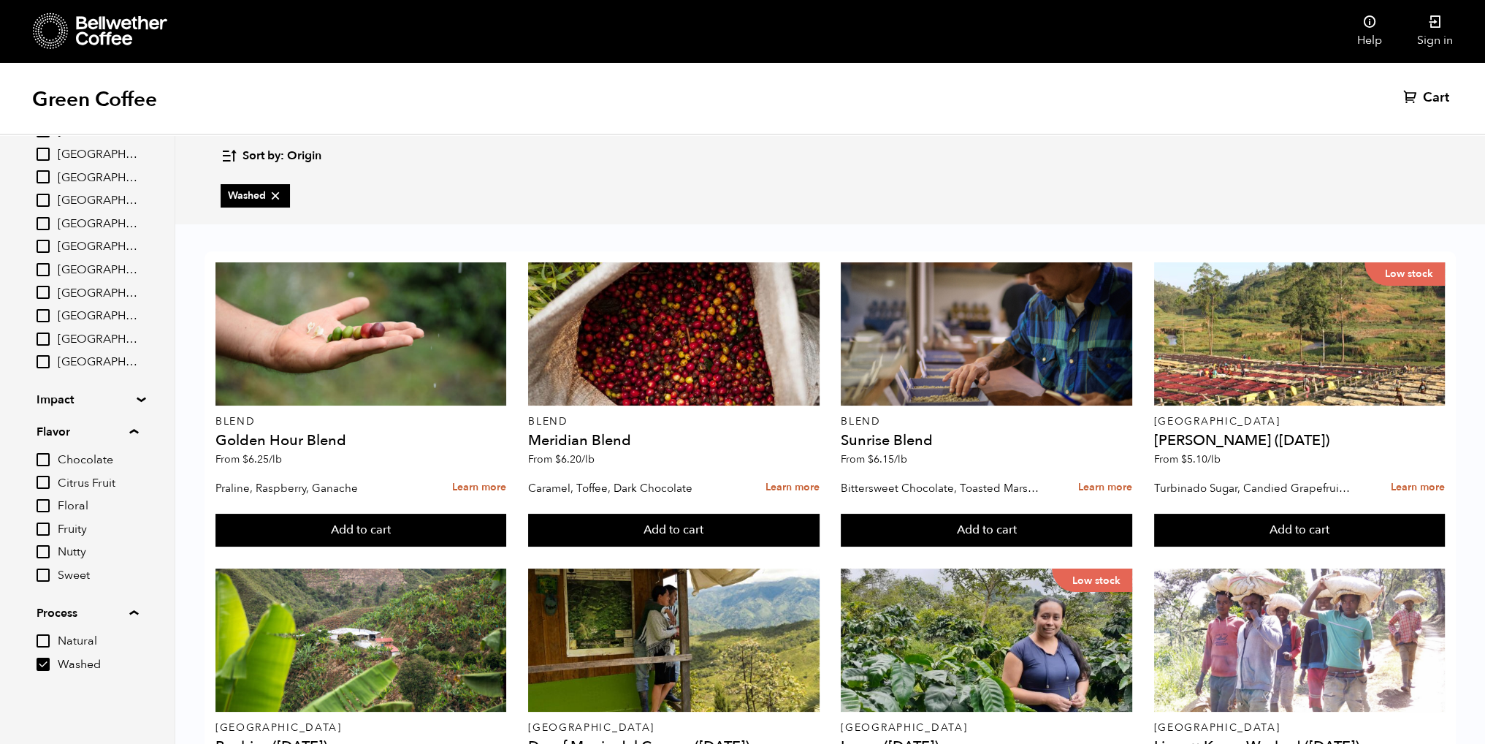
scroll to position [769, 0]
